Goal: Check status: Check status

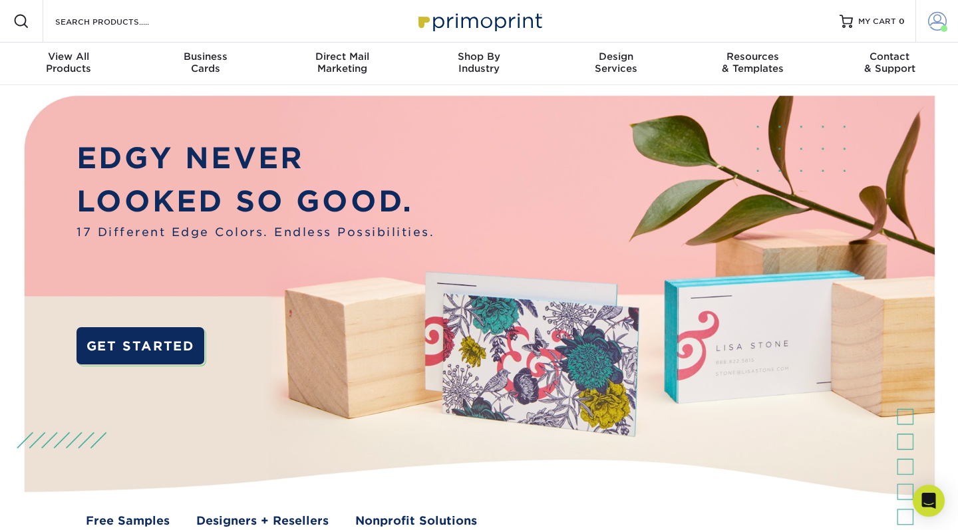
click at [937, 24] on span at bounding box center [937, 21] width 19 height 19
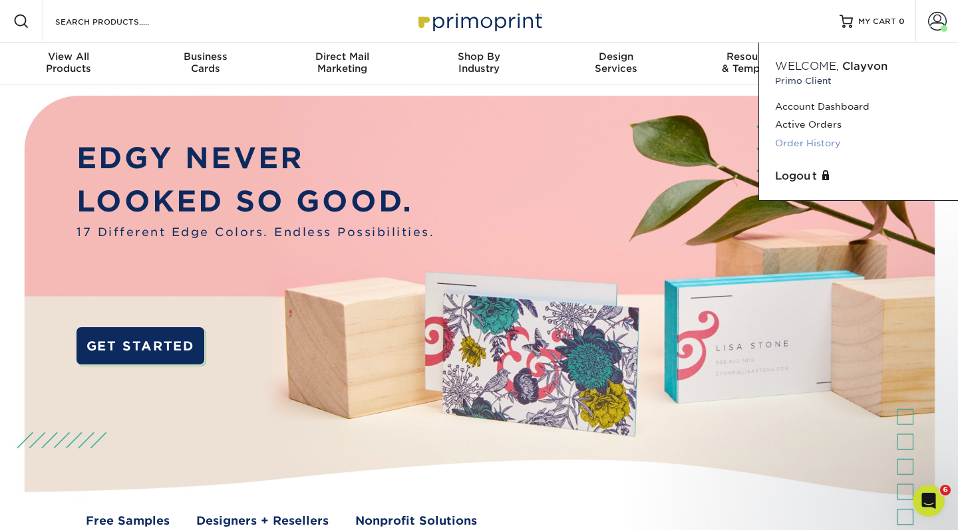
click at [813, 138] on link "Order History" at bounding box center [858, 143] width 167 height 18
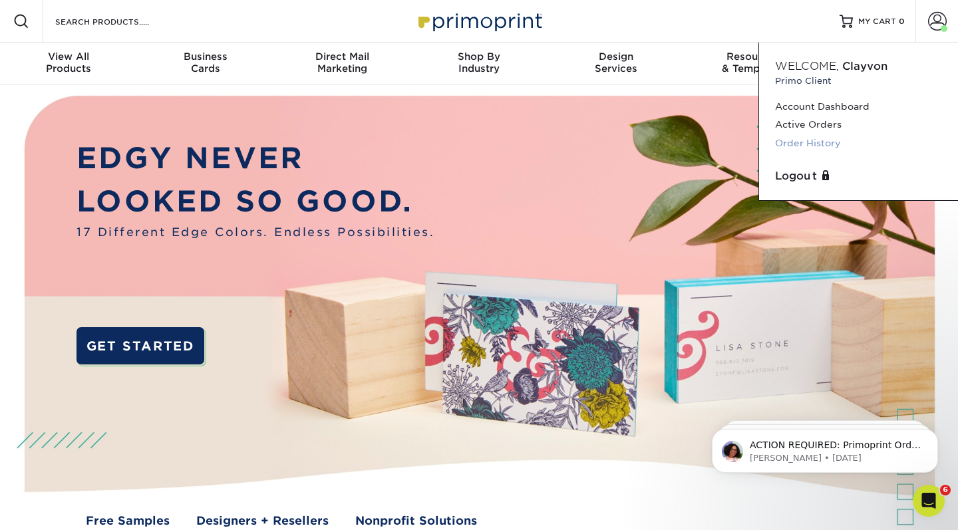
click at [794, 144] on link "Order History" at bounding box center [858, 143] width 167 height 18
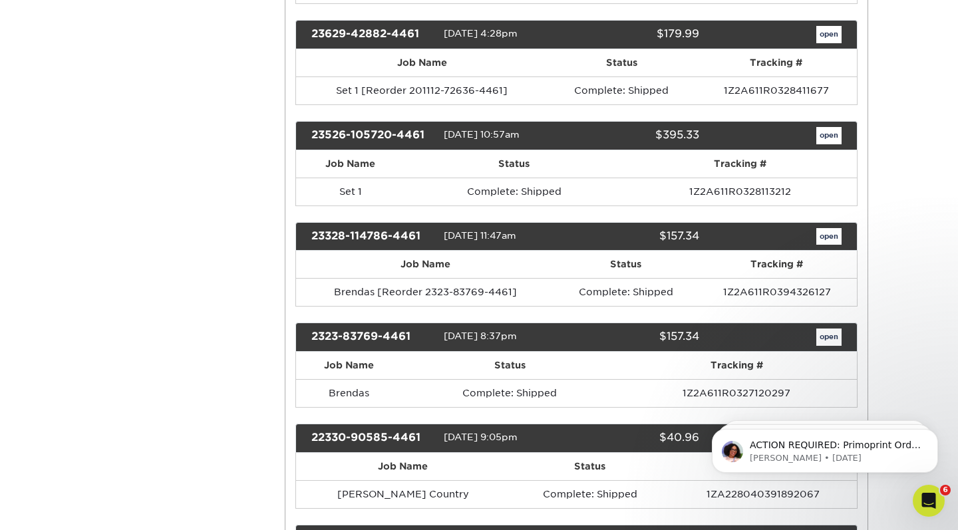
scroll to position [492, 0]
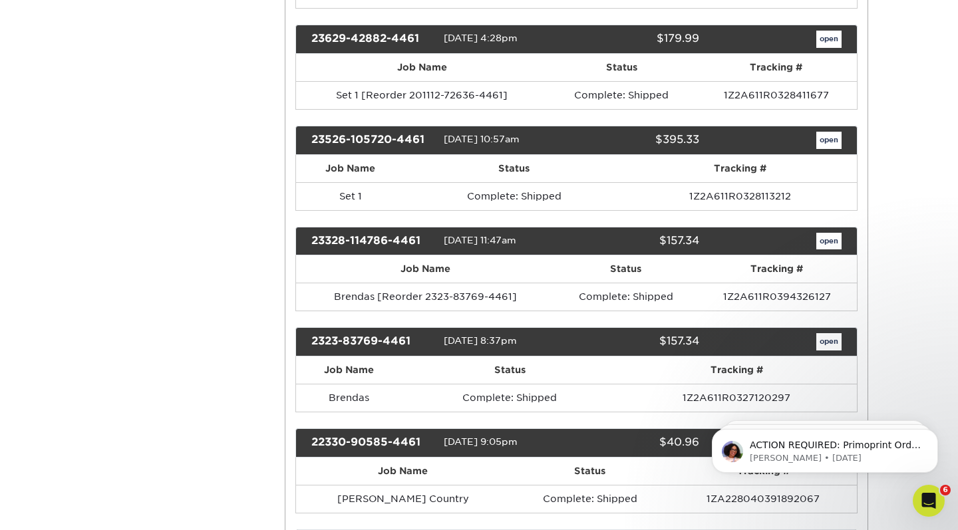
click at [824, 137] on link "open" at bounding box center [828, 140] width 25 height 17
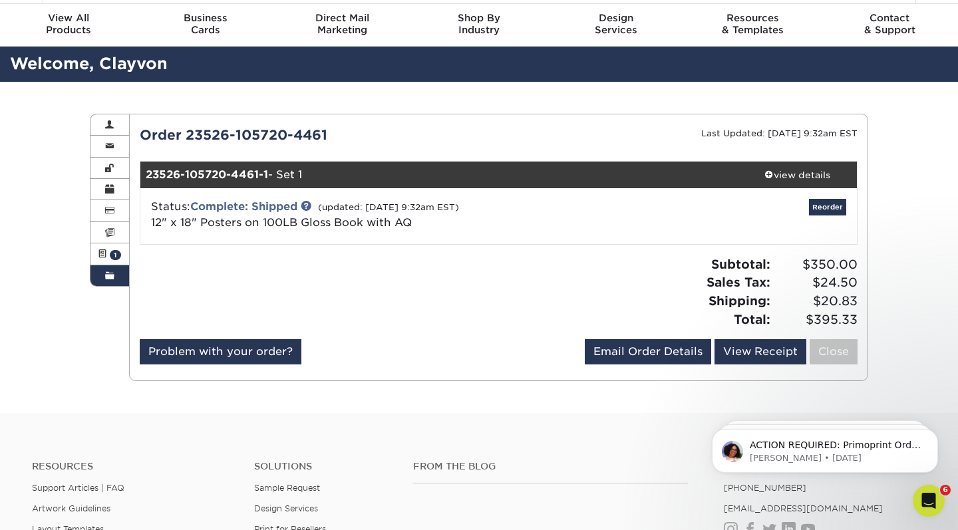
scroll to position [41, 0]
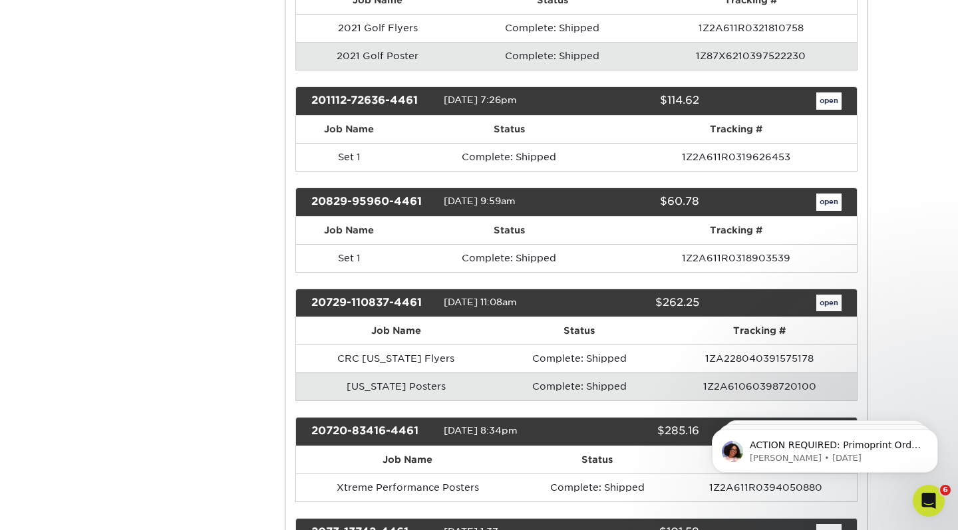
scroll to position [1063, 0]
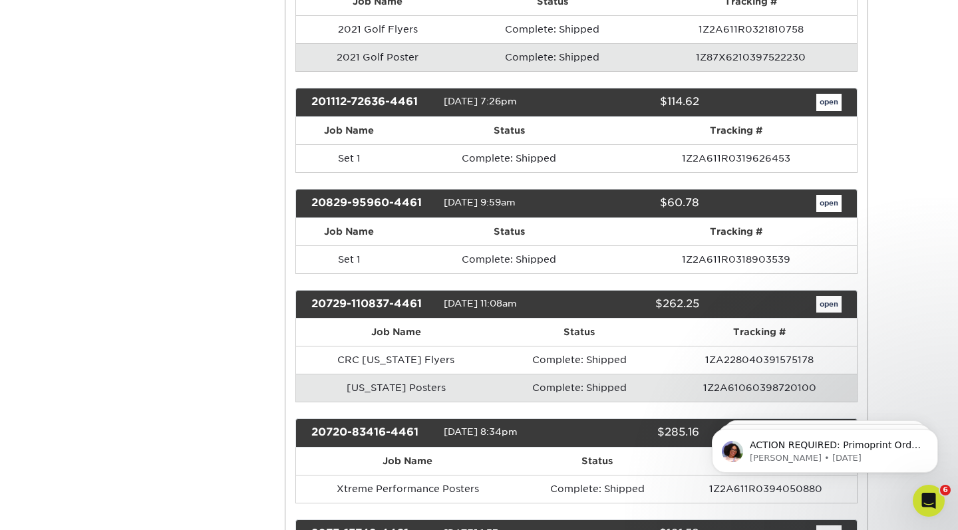
click at [834, 96] on link "open" at bounding box center [828, 102] width 25 height 17
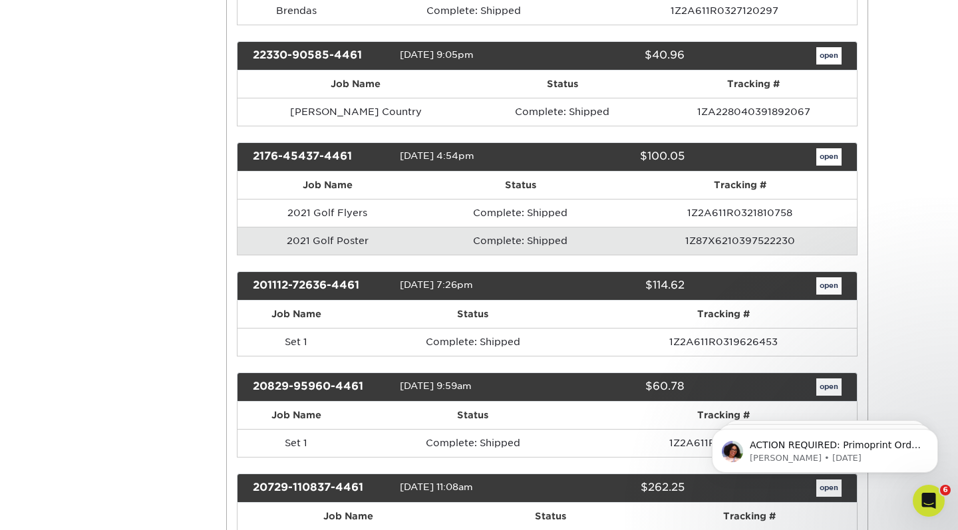
scroll to position [0, 0]
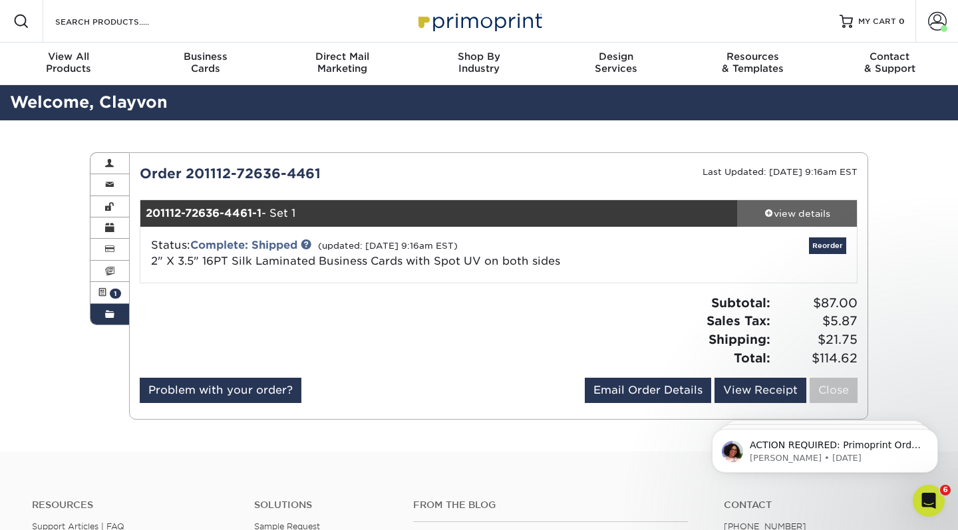
click at [768, 208] on span at bounding box center [768, 212] width 9 height 9
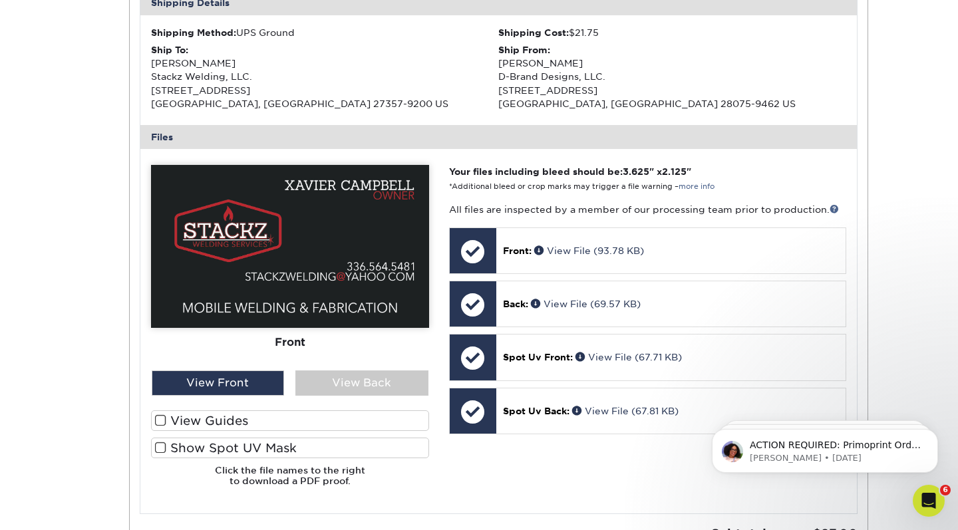
scroll to position [440, 0]
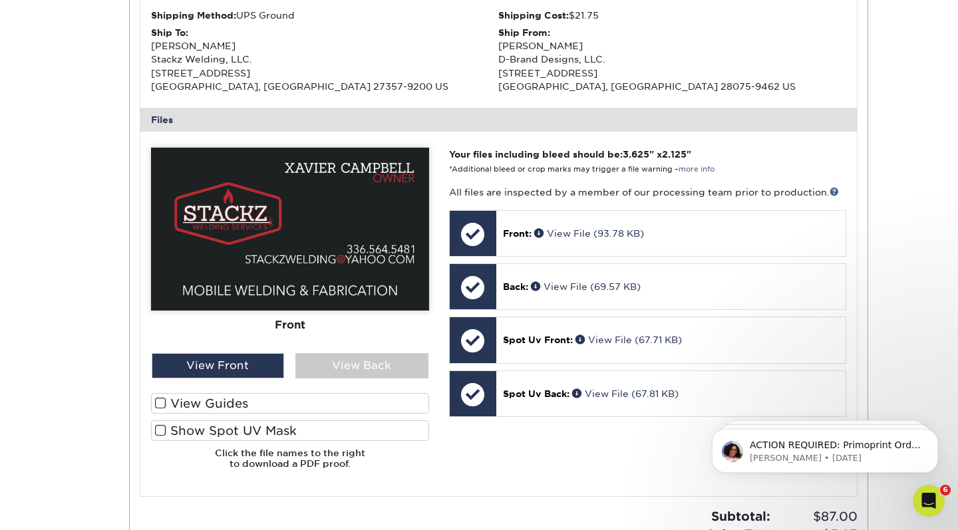
click at [332, 245] on img at bounding box center [290, 229] width 278 height 163
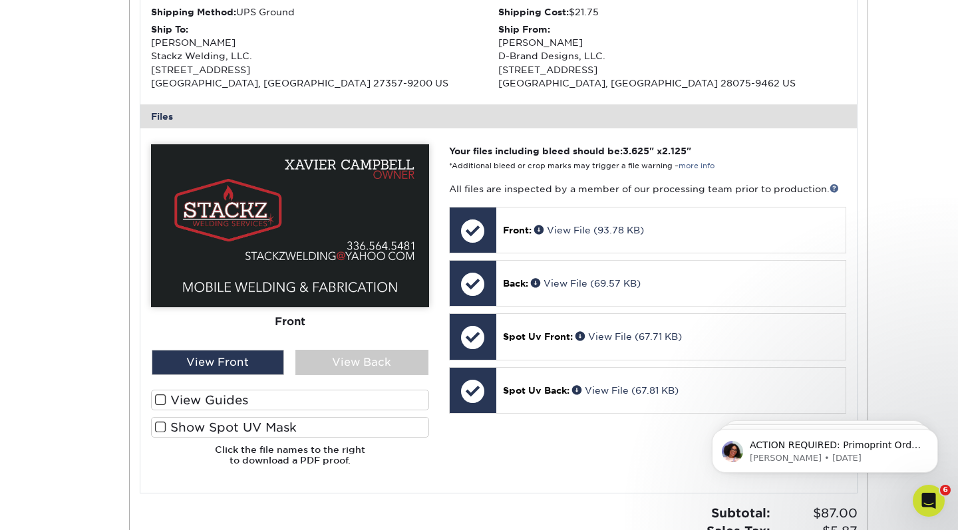
scroll to position [472, 0]
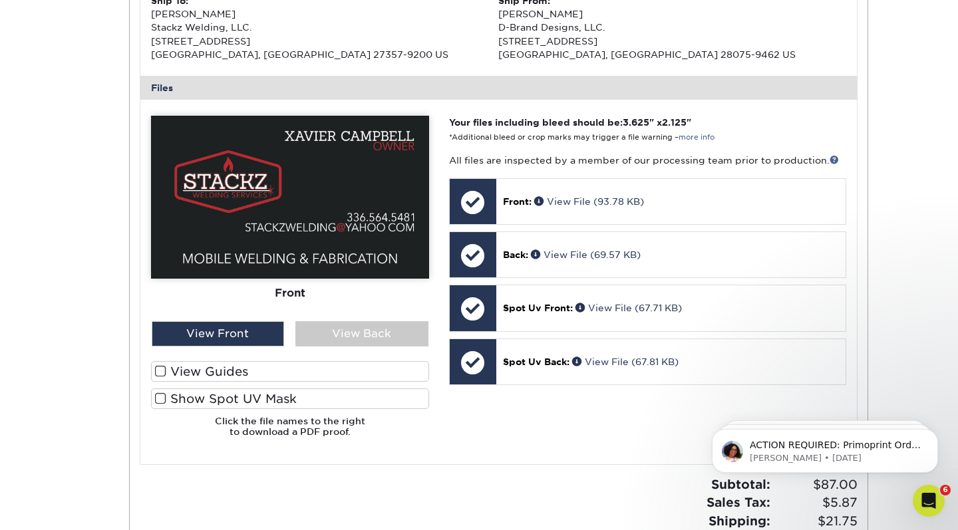
click at [158, 393] on span at bounding box center [160, 398] width 11 height 13
click at [0, 0] on input "Show Spot UV Mask" at bounding box center [0, 0] width 0 height 0
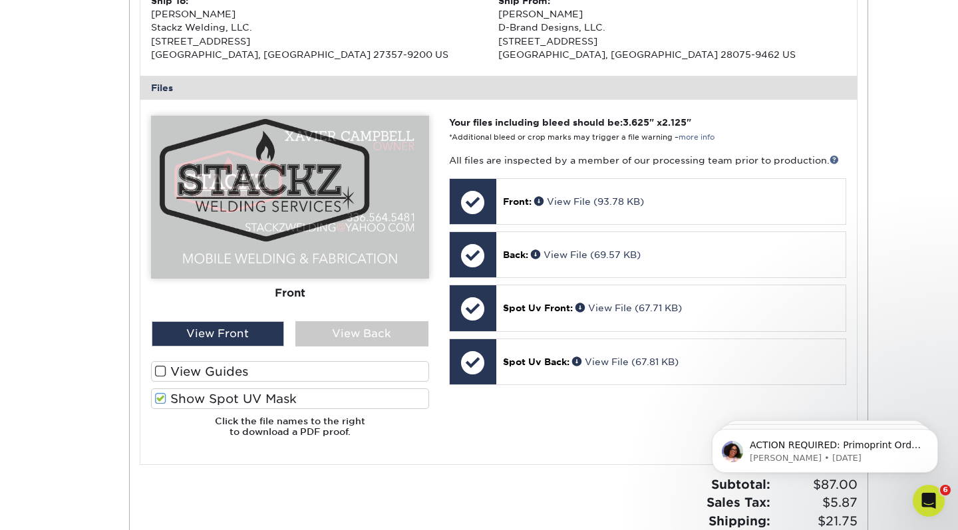
click at [158, 393] on span at bounding box center [160, 398] width 11 height 13
click at [0, 0] on input "Show Spot UV Mask" at bounding box center [0, 0] width 0 height 0
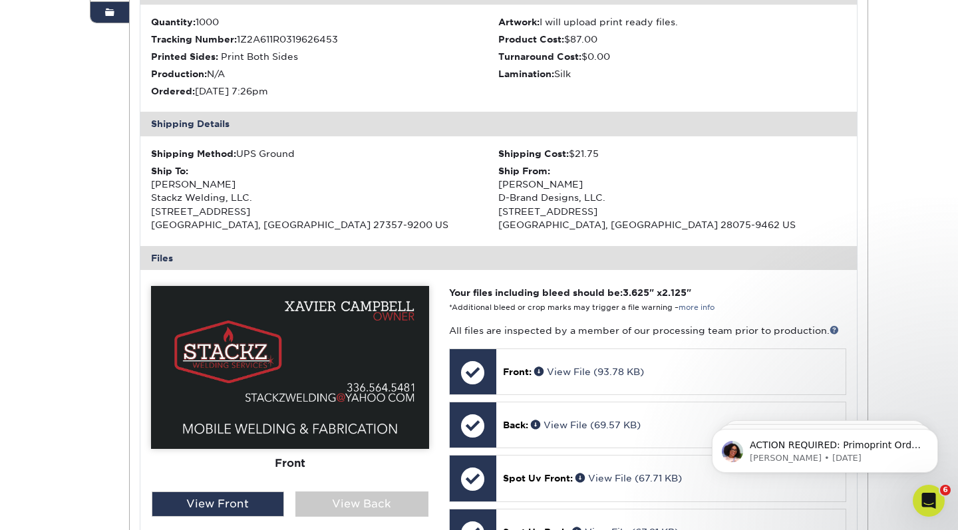
scroll to position [0, 0]
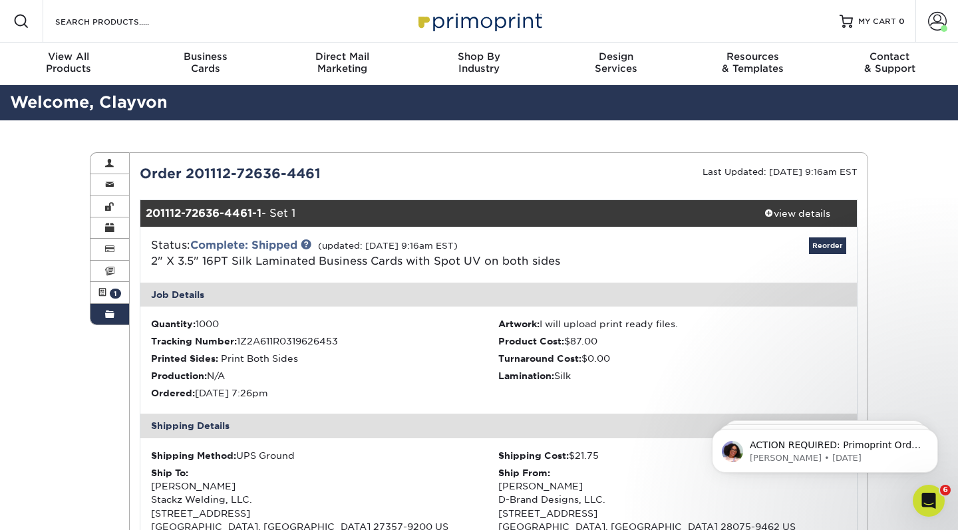
drag, startPoint x: 323, startPoint y: 172, endPoint x: 186, endPoint y: 173, distance: 137.0
click at [186, 173] on div "Order 201112-72636-4461" at bounding box center [314, 174] width 369 height 20
copy div "201112-72636-4461"
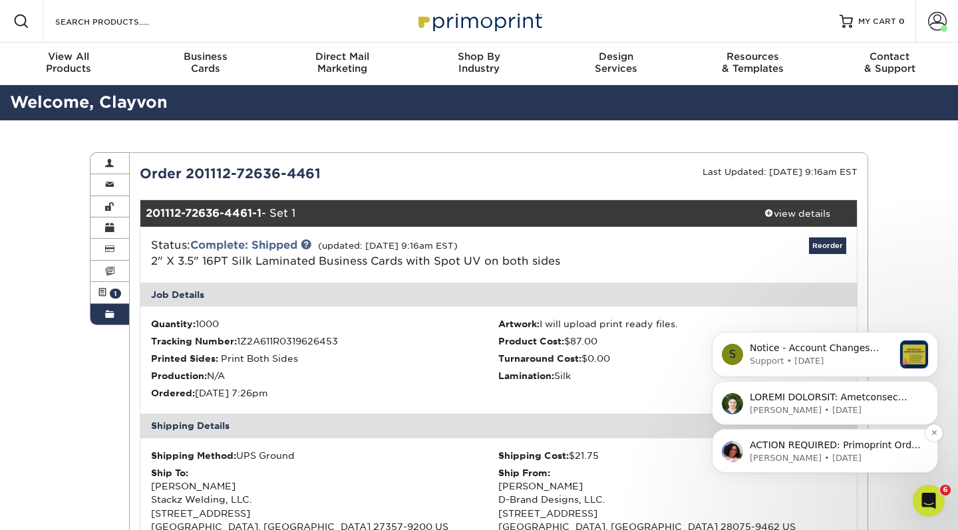
click at [843, 450] on p "ACTION REQUIRED: Primoprint Order 2597-84831-4461 Good morning [PERSON_NAME], T…" at bounding box center [836, 445] width 172 height 13
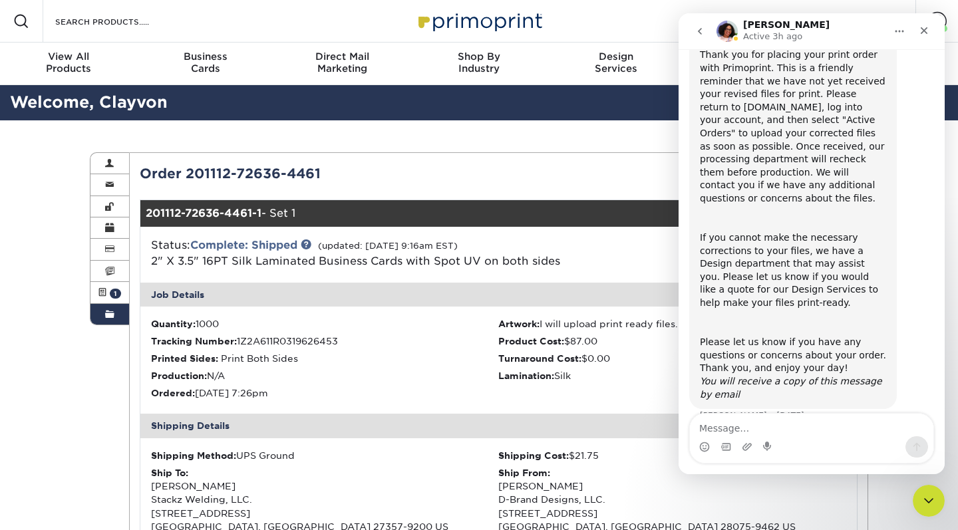
scroll to position [120, 0]
click at [459, 378] on li "Production: N/A" at bounding box center [325, 375] width 348 height 13
click at [927, 27] on icon "Close" at bounding box center [924, 30] width 11 height 11
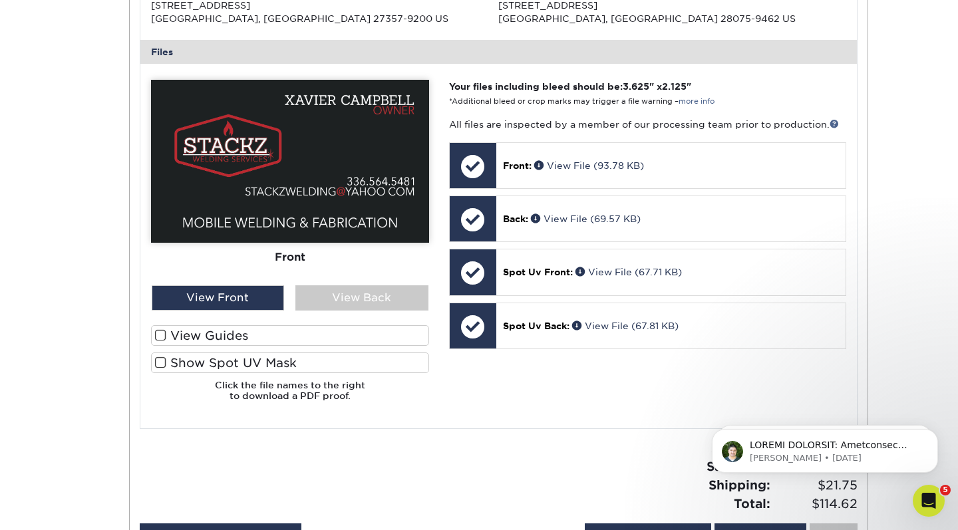
scroll to position [512, 0]
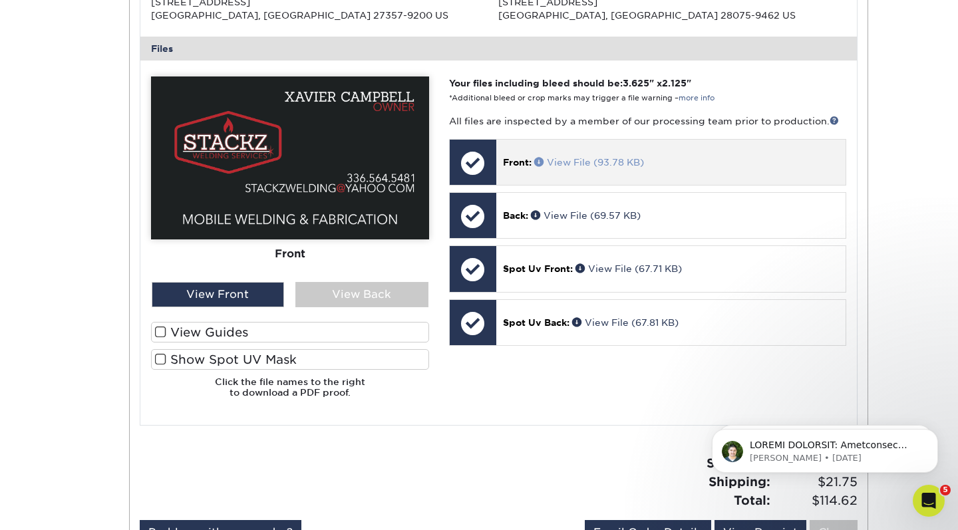
click at [577, 157] on link "View File (93.78 KB)" at bounding box center [589, 162] width 110 height 11
